Goal: Find specific page/section: Find specific page/section

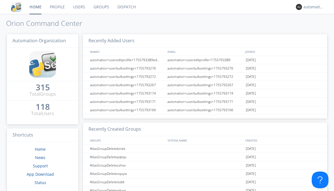
click at [126, 7] on link "Dispatch" at bounding box center [126, 7] width 27 height 14
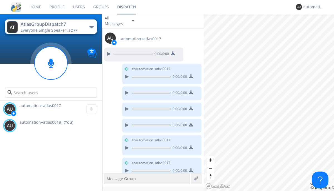
scroll to position [347, 0]
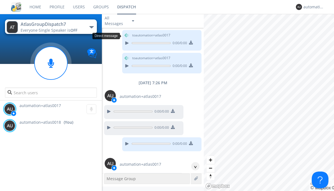
scroll to position [10, 0]
click at [193, 167] on div "^" at bounding box center [195, 166] width 8 height 8
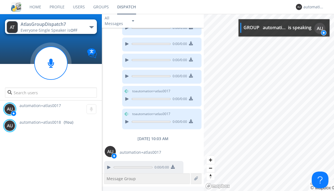
scroll to position [392, 0]
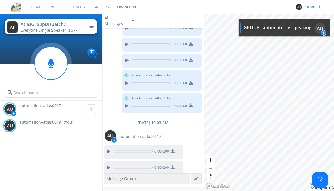
click at [313, 7] on div "automation+atlas0018" at bounding box center [314, 7] width 21 height 6
